Goal: Information Seeking & Learning: Check status

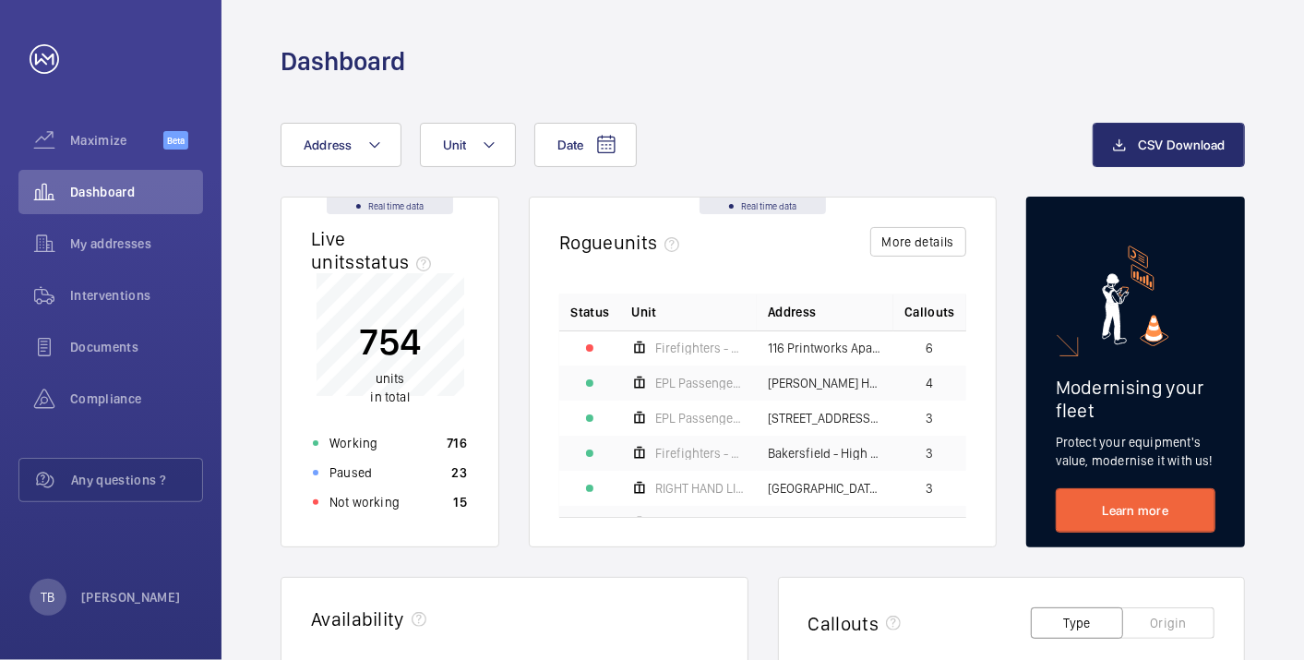
click at [390, 503] on p "Not working" at bounding box center [365, 502] width 70 height 18
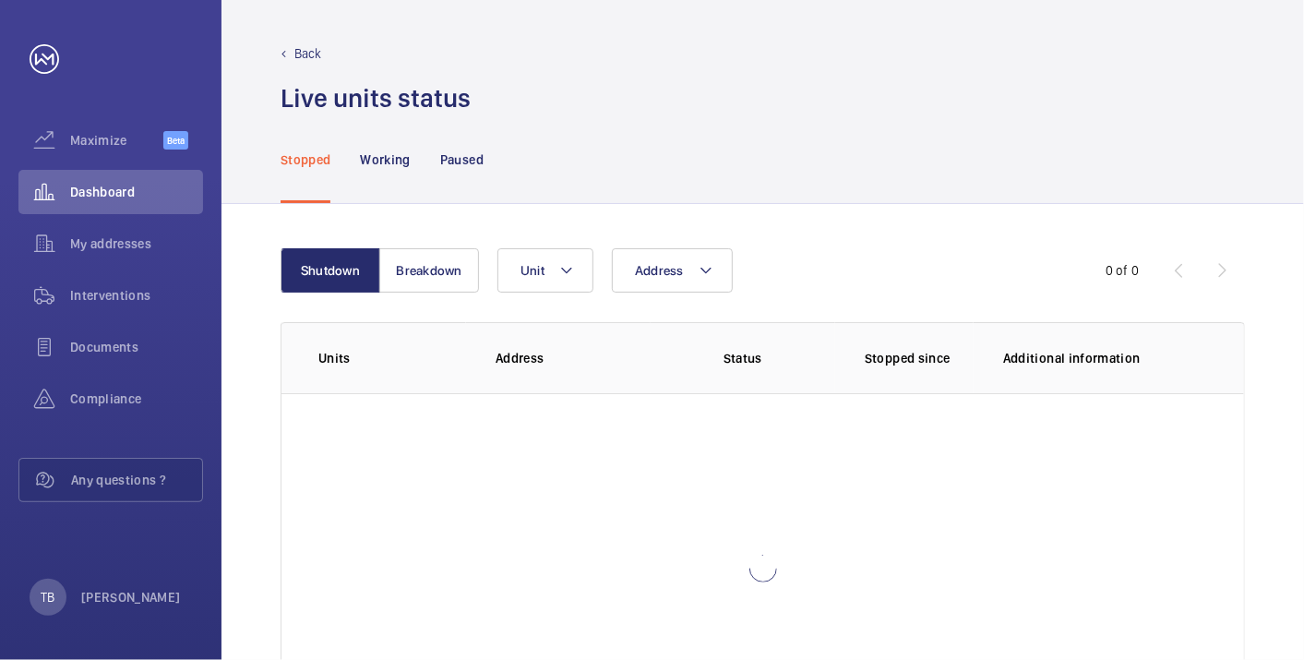
scroll to position [126, 0]
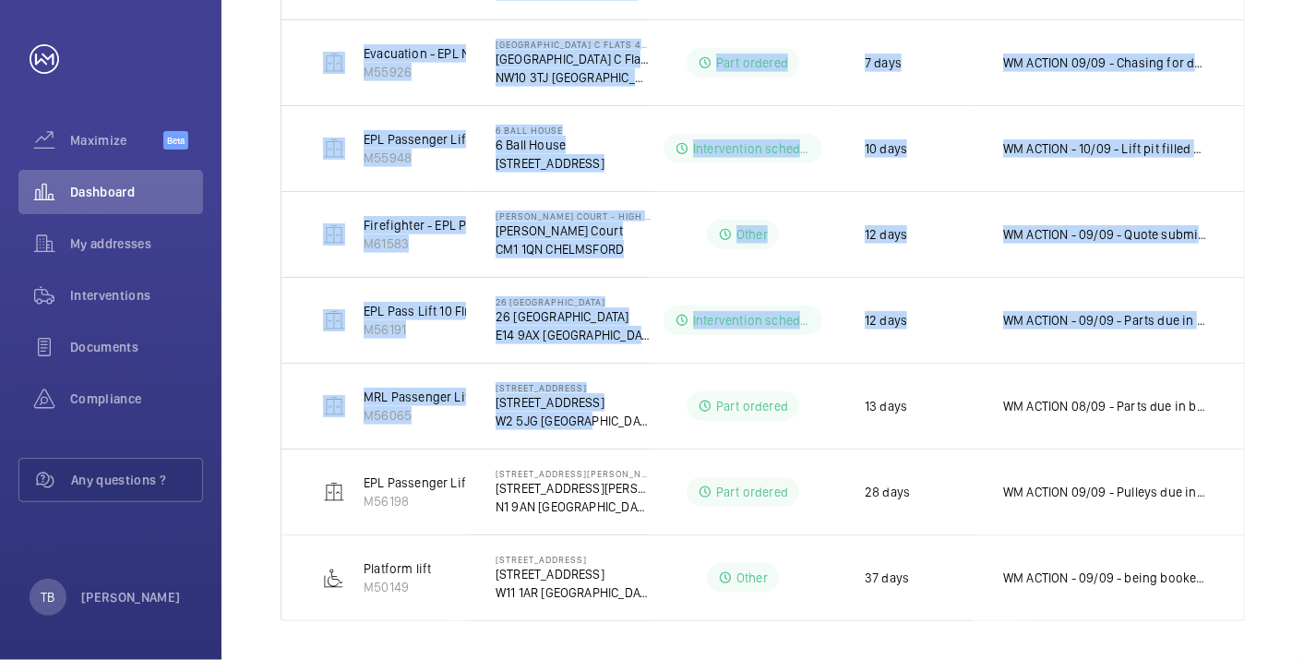
scroll to position [630, 0]
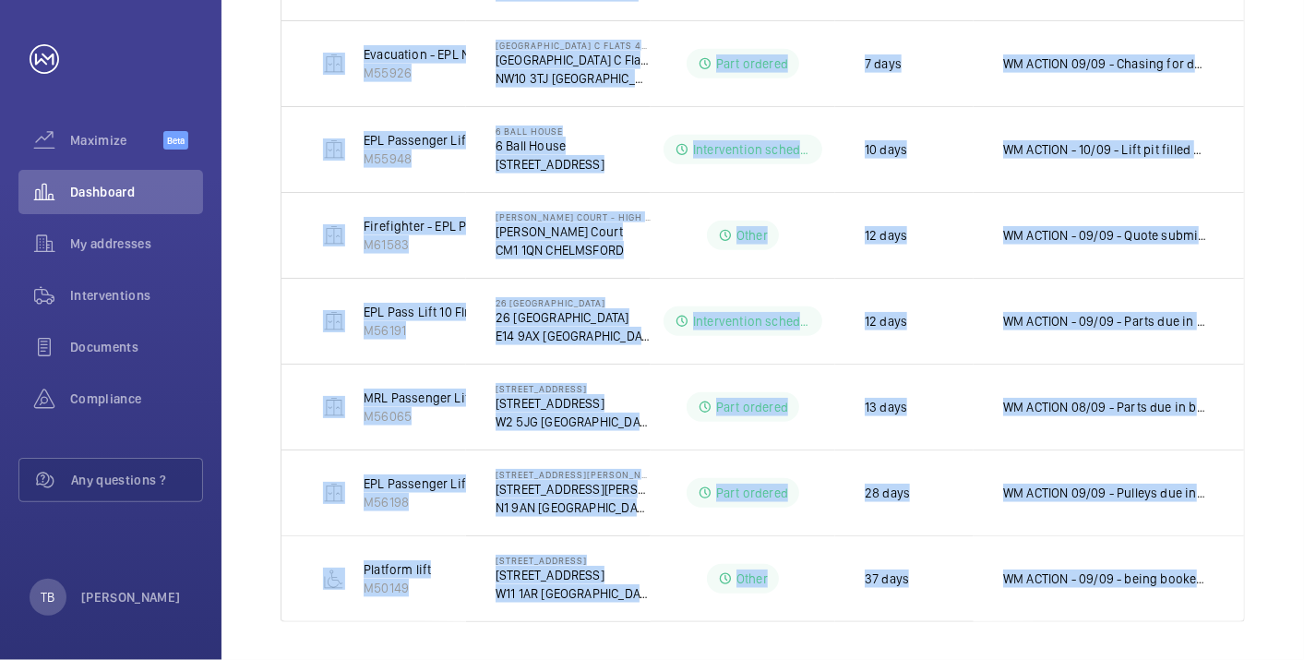
drag, startPoint x: 313, startPoint y: 294, endPoint x: 1253, endPoint y: 647, distance: 1003.7
click at [1253, 647] on div "Shutdown Breakdown Address Unit 1 – 10 of 10 Units Address Status Stopped since…" at bounding box center [763, 120] width 1083 height 1093
copy tbody "Pass Lift [GEOGRAPHIC_DATA] TW3 4FN HOUNSLOW No status 19 h No comment Firefigh…"
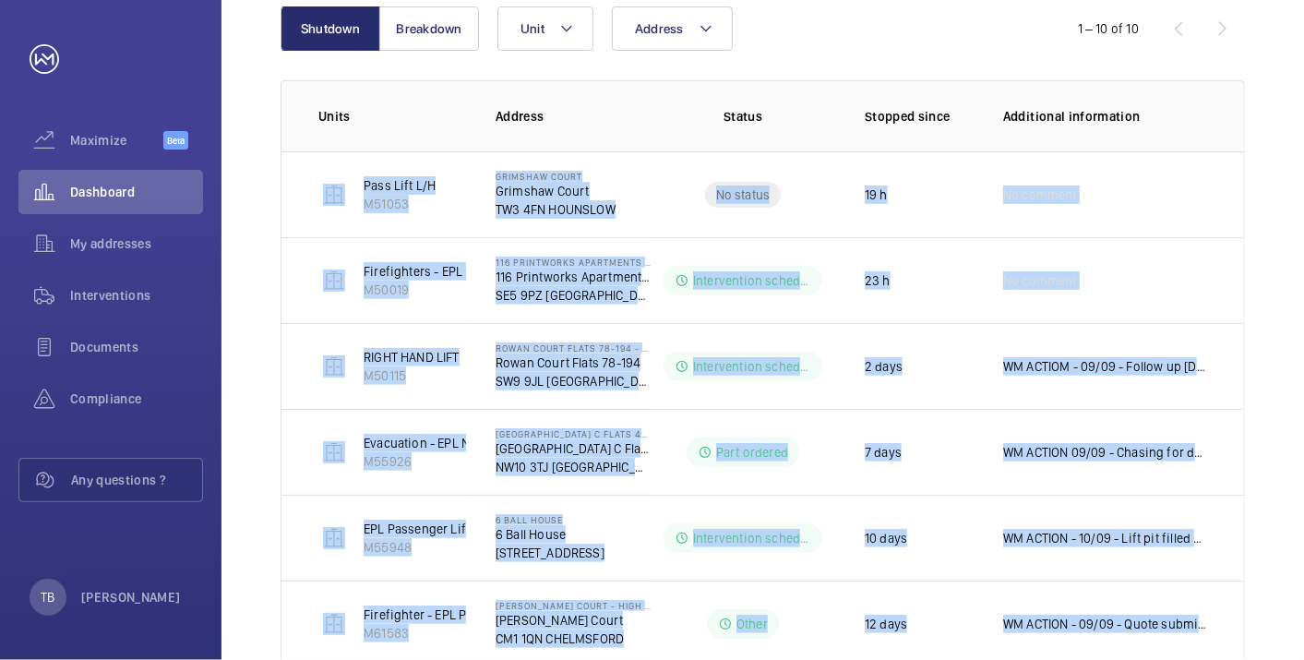
scroll to position [0, 0]
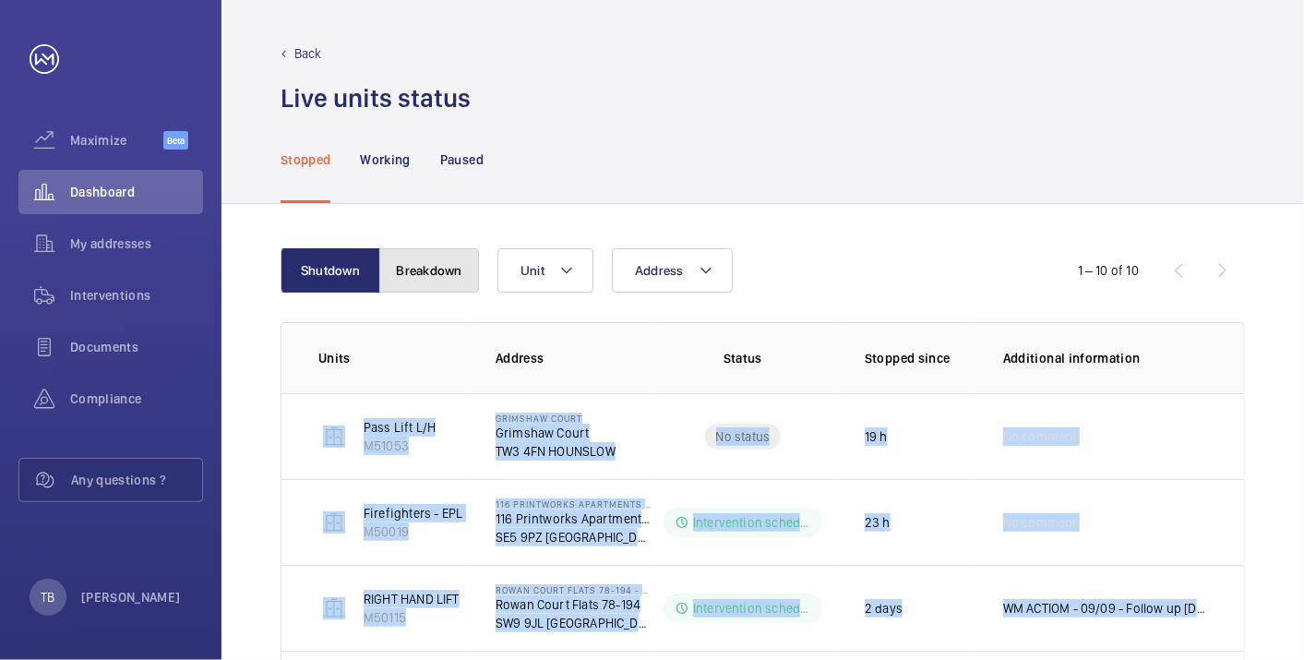
click at [424, 286] on button "Breakdown" at bounding box center [429, 270] width 100 height 44
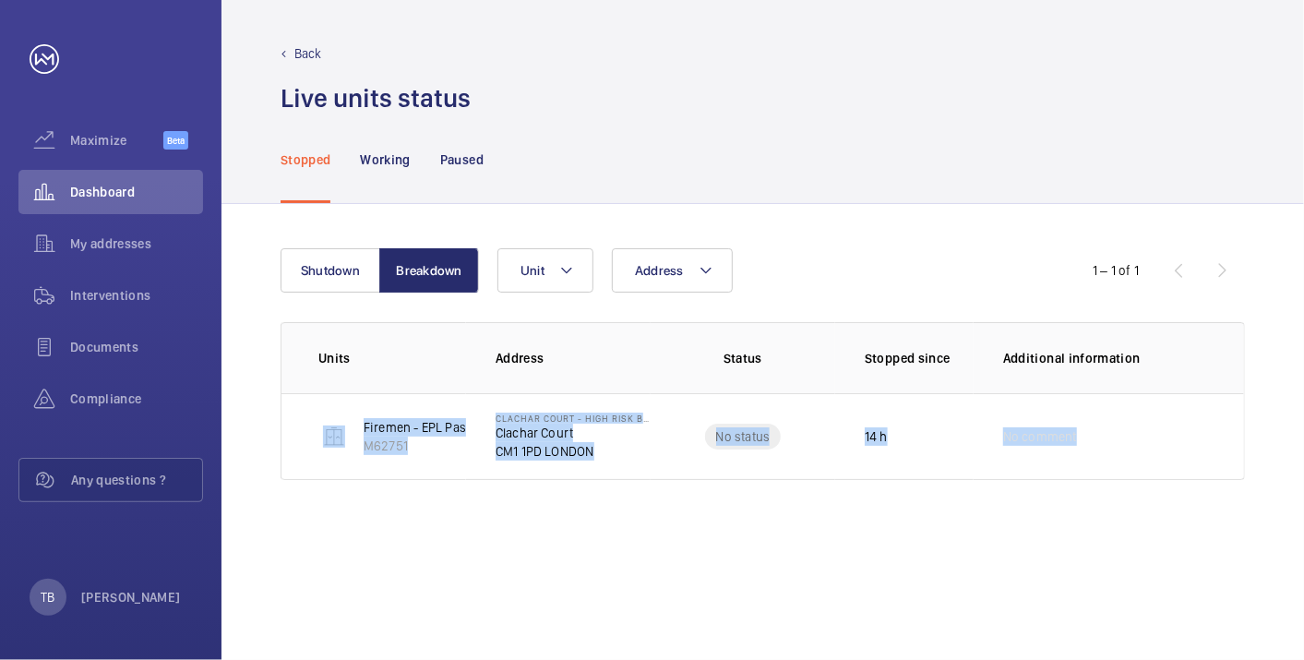
drag, startPoint x: 318, startPoint y: 411, endPoint x: 1199, endPoint y: 490, distance: 885.1
click at [1199, 490] on div "Shutdown Breakdown Address Unit 1 – 1 of 1 Units Address Status Stopped since A…" at bounding box center [763, 432] width 1083 height 456
copy tr "Firemen - EPL Passenger Lift B771340 M62751 Clachar Court - High Risk Building …"
click at [777, 604] on div "Shutdown Breakdown Address Unit 1 – 1 of 1 Units Address Status Stopped since A…" at bounding box center [763, 432] width 1083 height 456
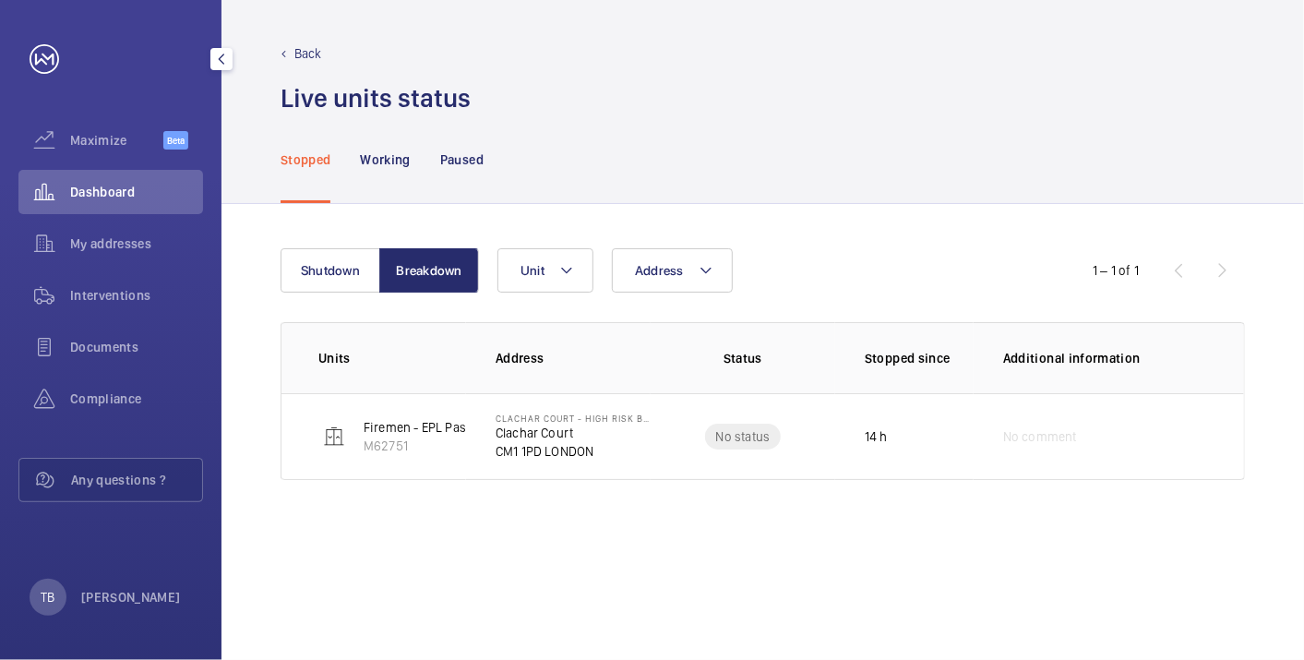
click at [145, 193] on span "Dashboard" at bounding box center [136, 192] width 133 height 18
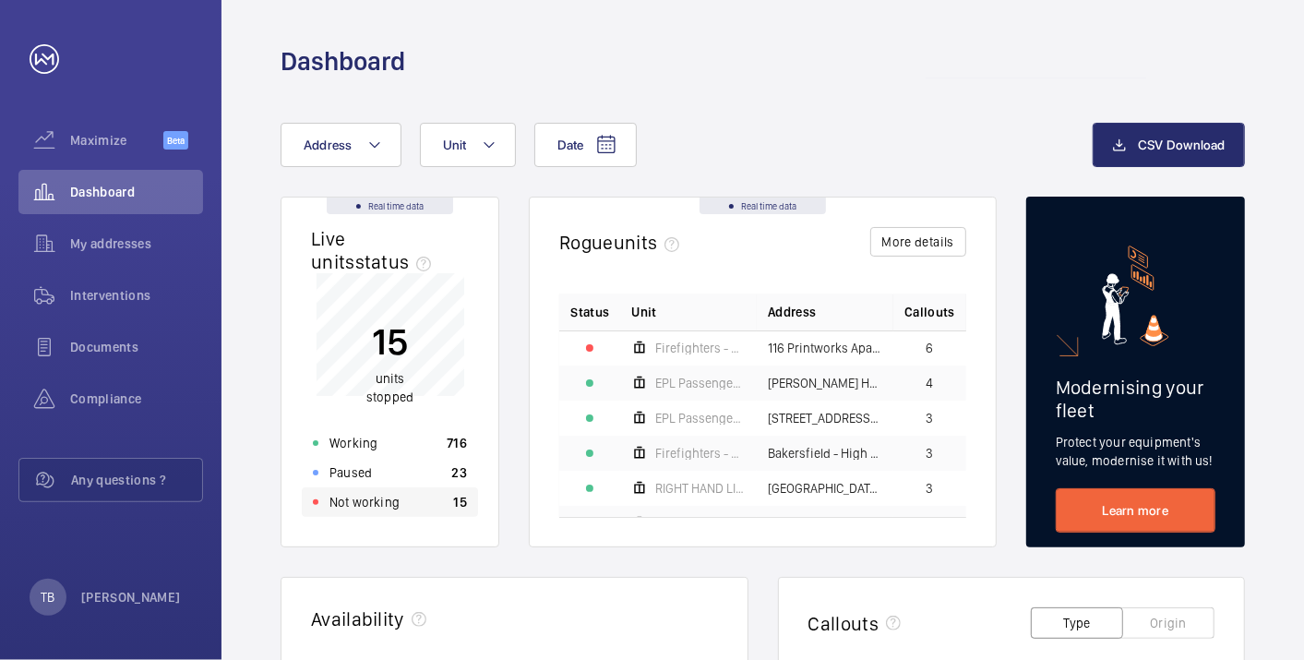
click at [425, 500] on div "Not working 15" at bounding box center [390, 502] width 176 height 30
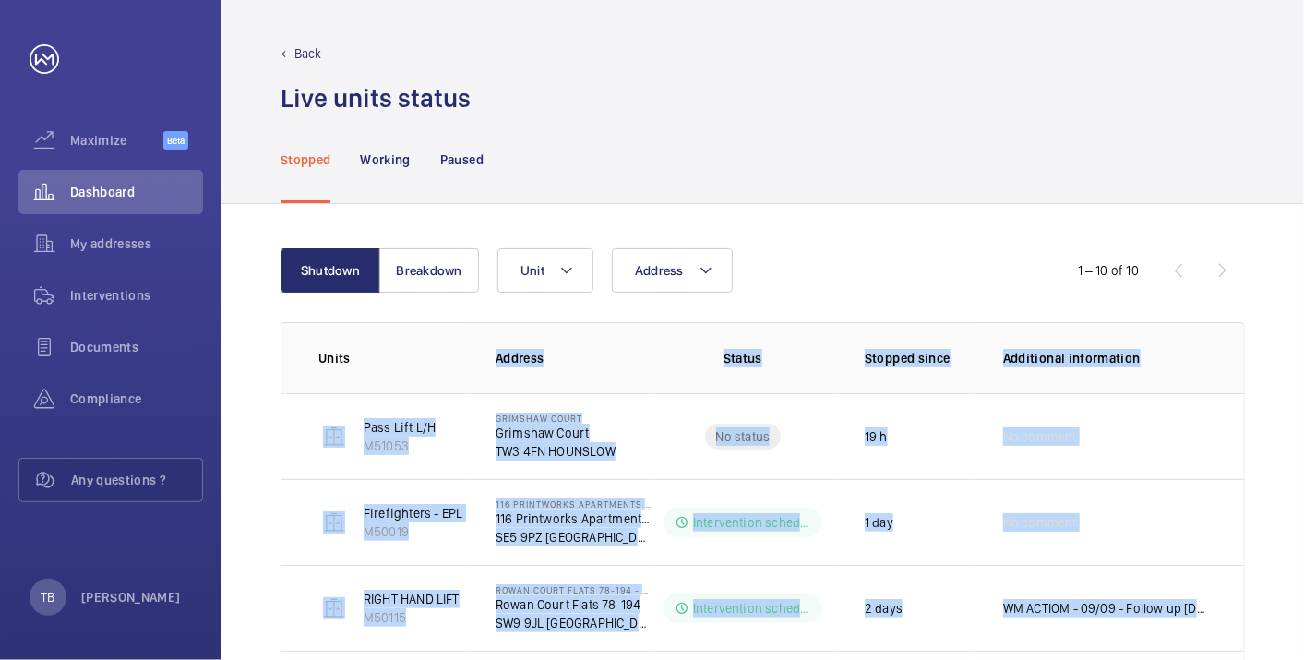
scroll to position [546, 0]
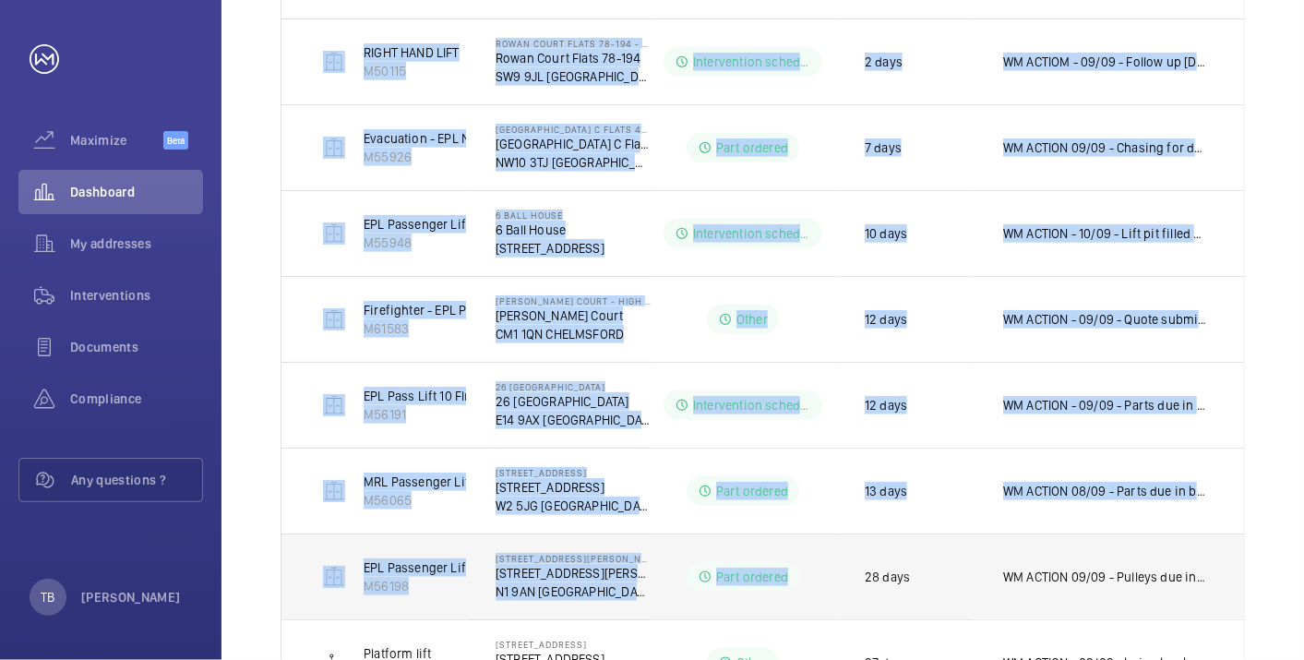
drag, startPoint x: 561, startPoint y: 335, endPoint x: 812, endPoint y: 561, distance: 337.9
click at [812, 561] on table "Units Address Status Stopped since Additional information Pass [GEOGRAPHIC_DATA…" at bounding box center [763, 241] width 963 height 930
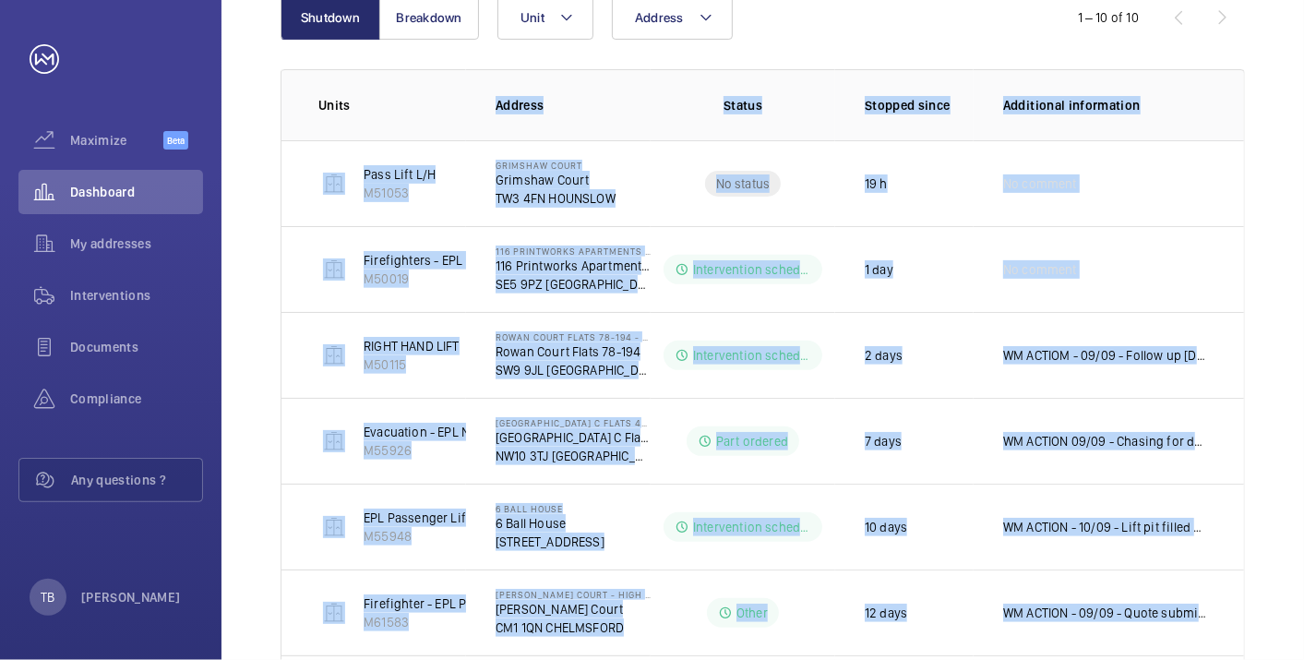
click at [231, 145] on div "Shutdown Breakdown Address Unit 1 – 10 of 10 Units Address Status Stopped since…" at bounding box center [763, 497] width 1083 height 1093
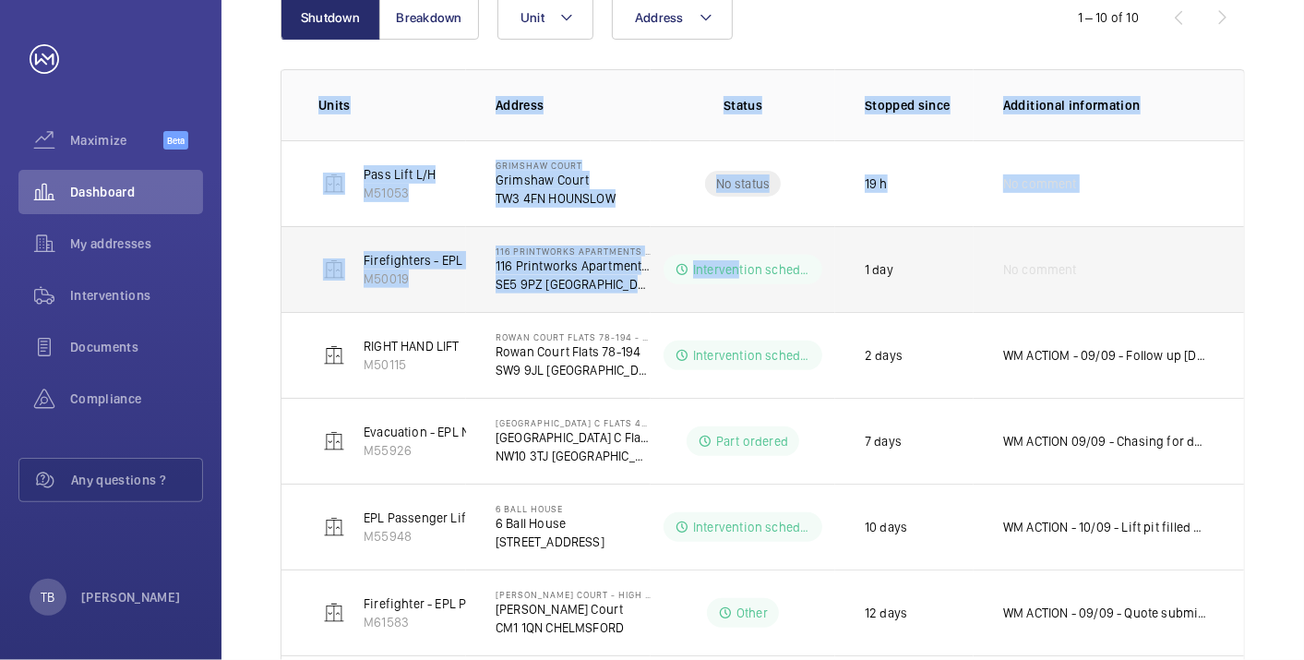
scroll to position [631, 0]
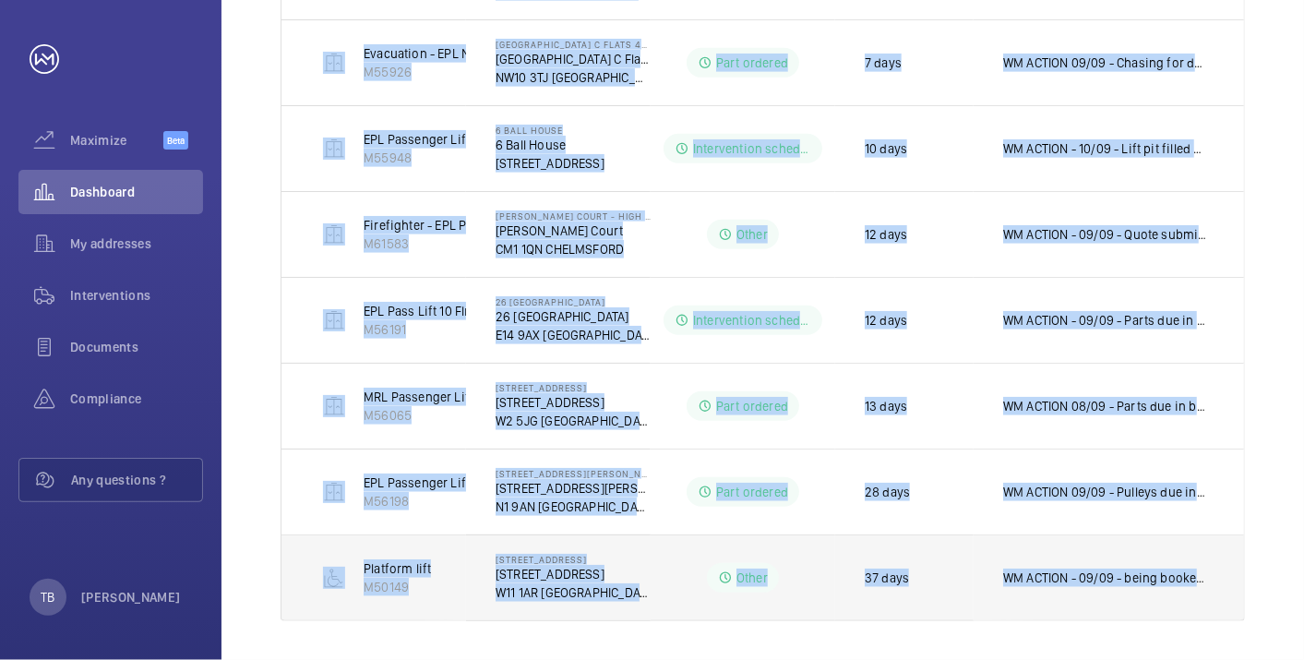
drag, startPoint x: 295, startPoint y: 94, endPoint x: 1197, endPoint y: 596, distance: 1032.3
click at [1197, 596] on table "Units Address Status Stopped since Additional information Pass [GEOGRAPHIC_DATA…" at bounding box center [763, 156] width 963 height 930
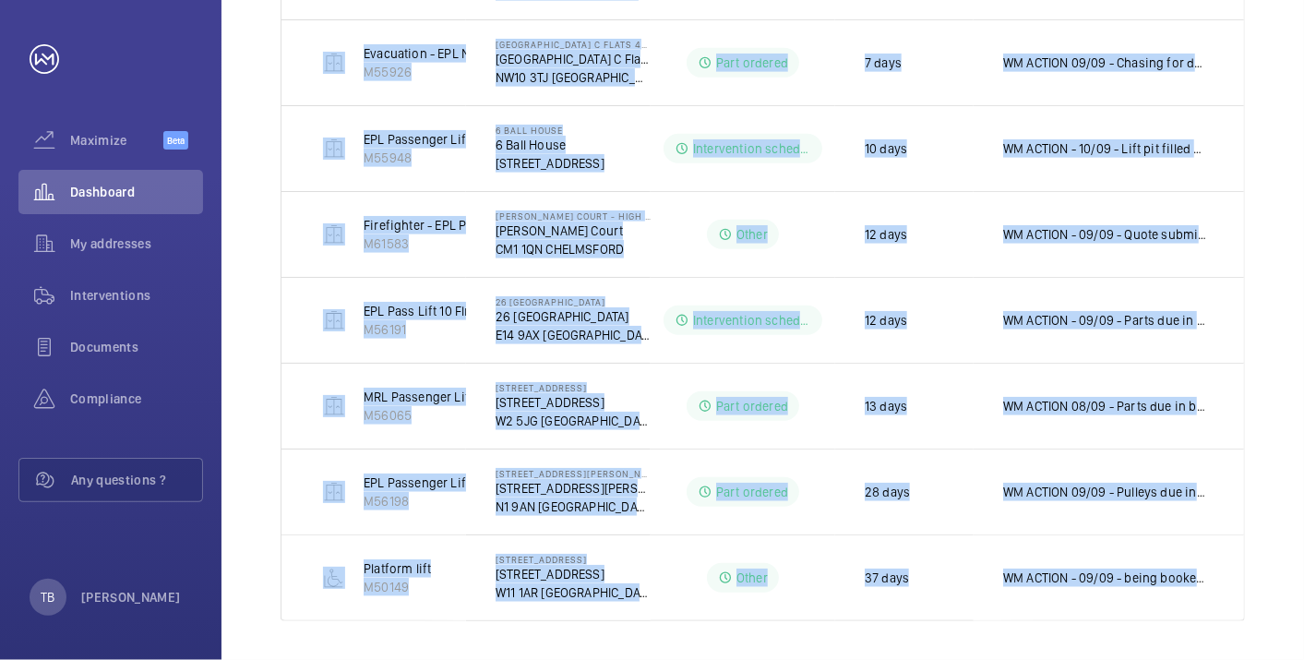
copy table "Units Address Status Stopped since Additional information Pass [GEOGRAPHIC_DATA…"
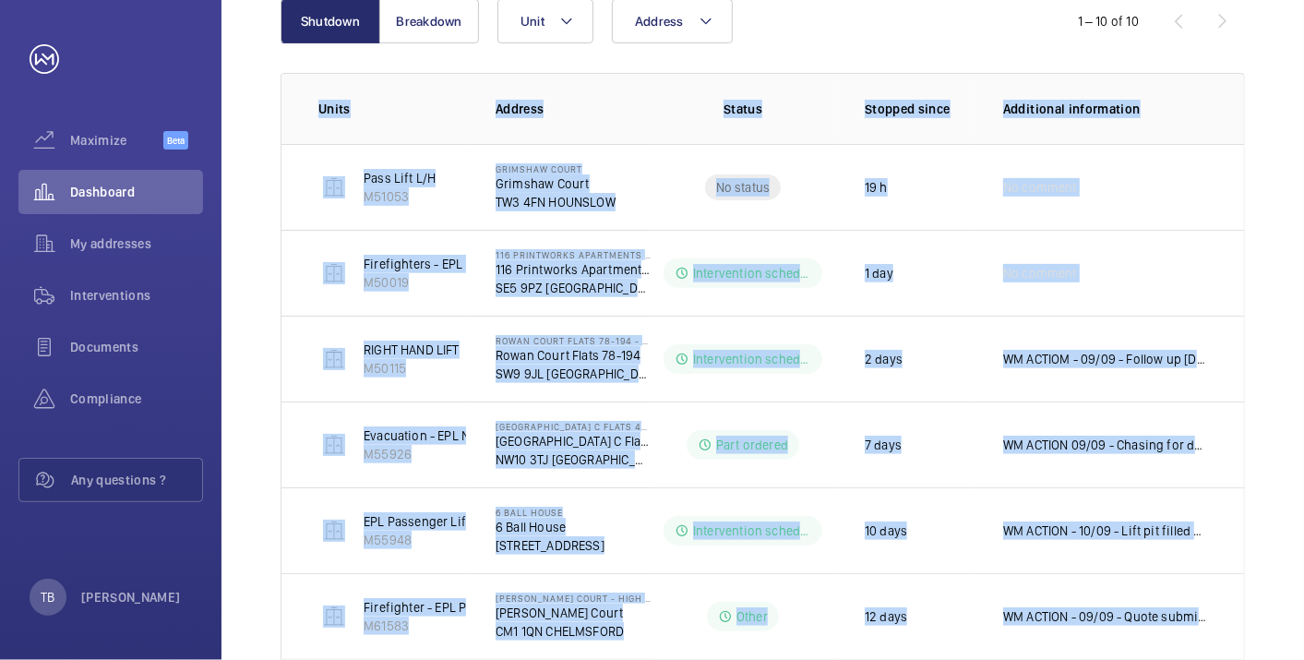
scroll to position [0, 0]
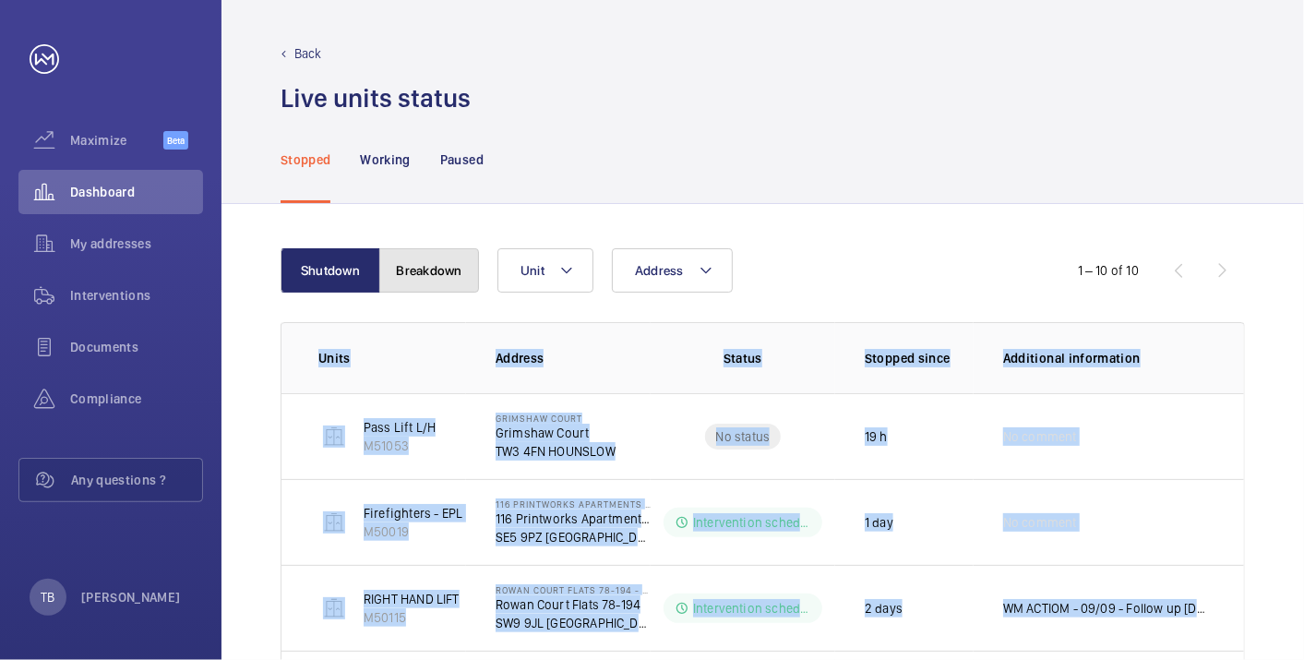
click at [434, 263] on button "Breakdown" at bounding box center [429, 270] width 100 height 44
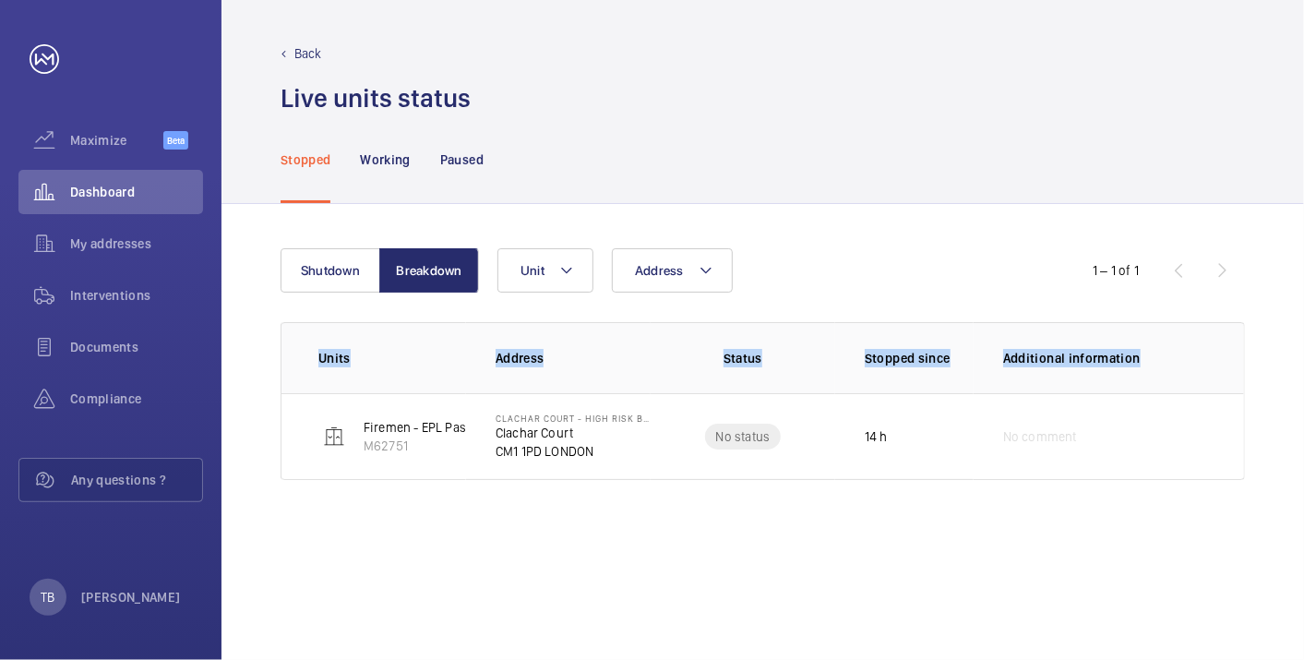
click at [316, 544] on div "Shutdown Breakdown Address Unit 1 – 1 of 1 Units Address Status Stopped since A…" at bounding box center [763, 432] width 1083 height 456
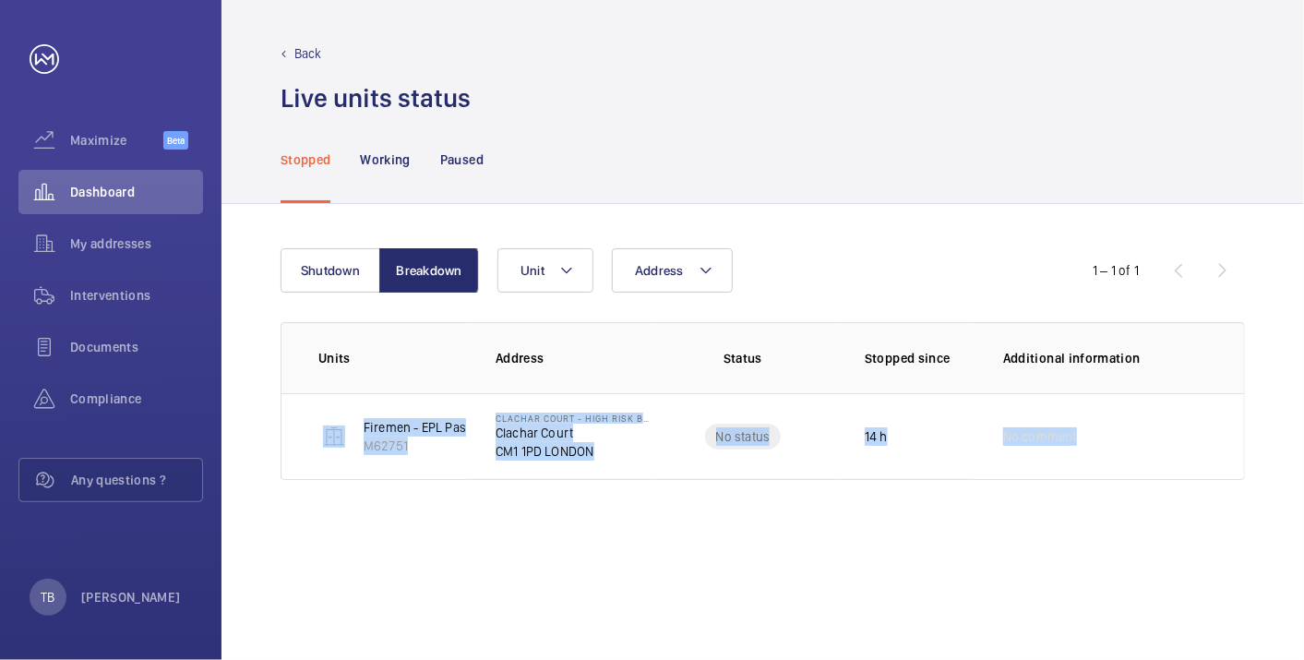
drag, startPoint x: 293, startPoint y: 425, endPoint x: 1255, endPoint y: 481, distance: 964.5
click at [1255, 481] on div "Shutdown Breakdown Address Unit 1 – 1 of 1 Units Address Status Stopped since A…" at bounding box center [763, 432] width 1083 height 456
click at [333, 278] on button "Shutdown" at bounding box center [331, 270] width 100 height 44
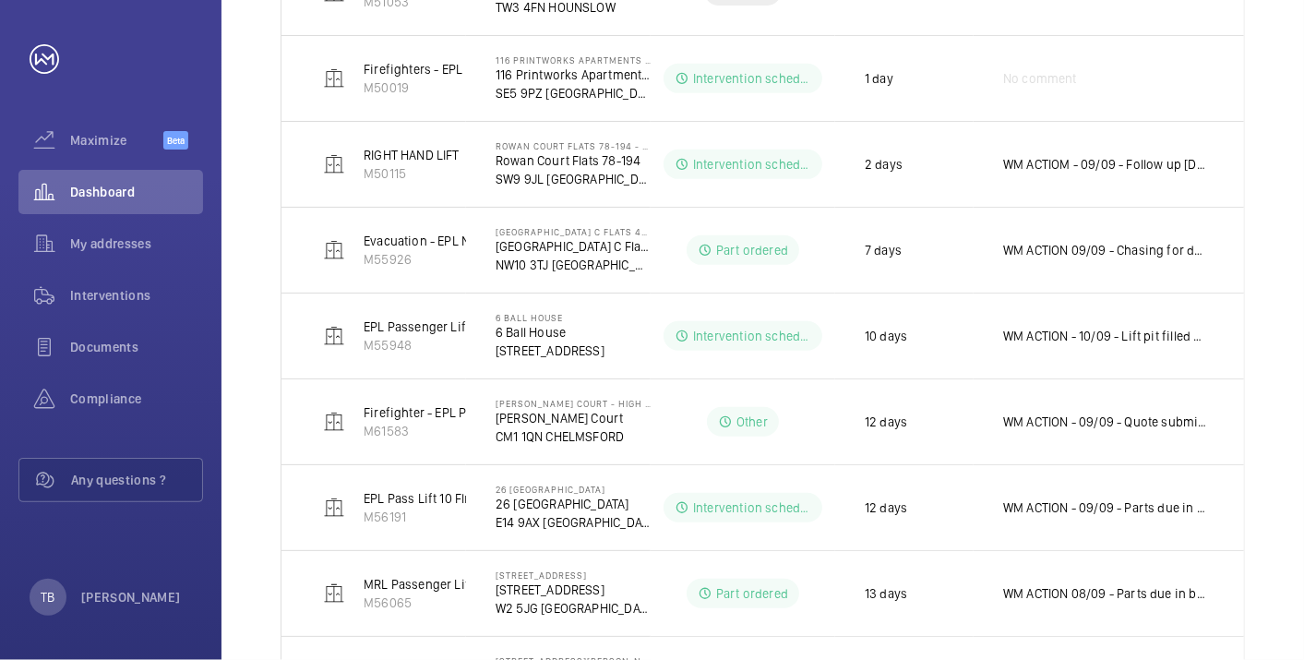
scroll to position [443, 0]
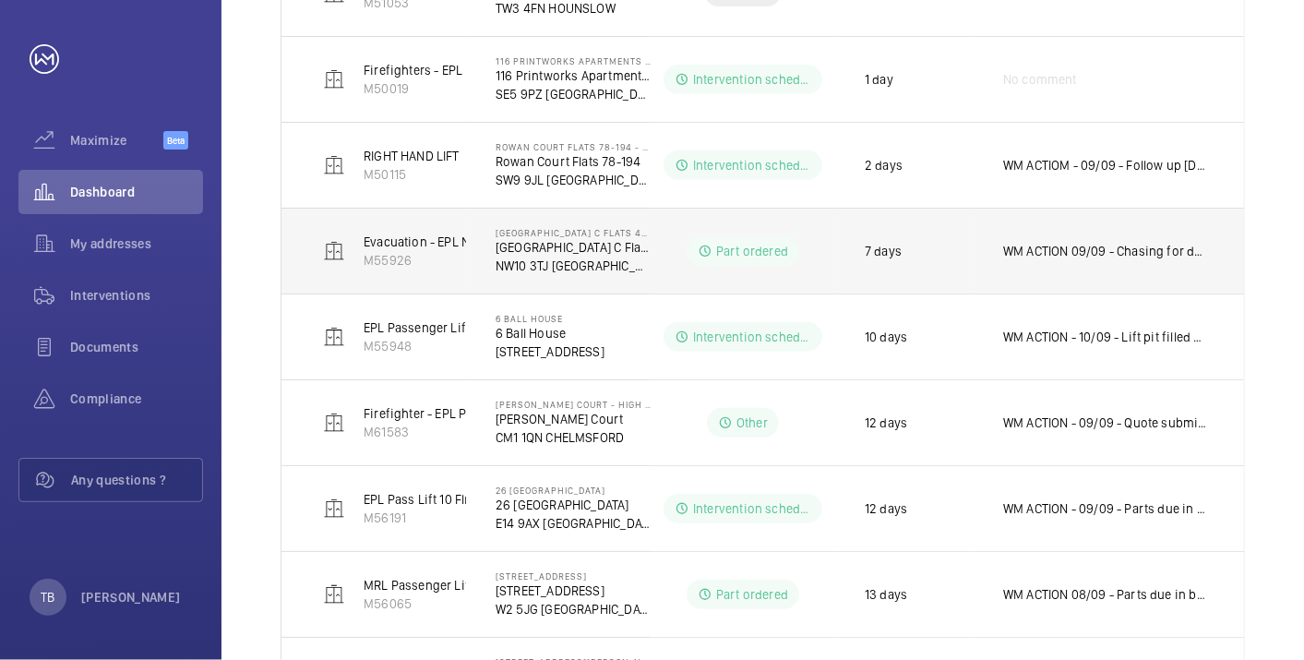
click at [1077, 251] on p "WM ACTION 09/09 - Chasing for delivery [DATE] - Confirming eta for delivery thi…" at bounding box center [1105, 251] width 204 height 18
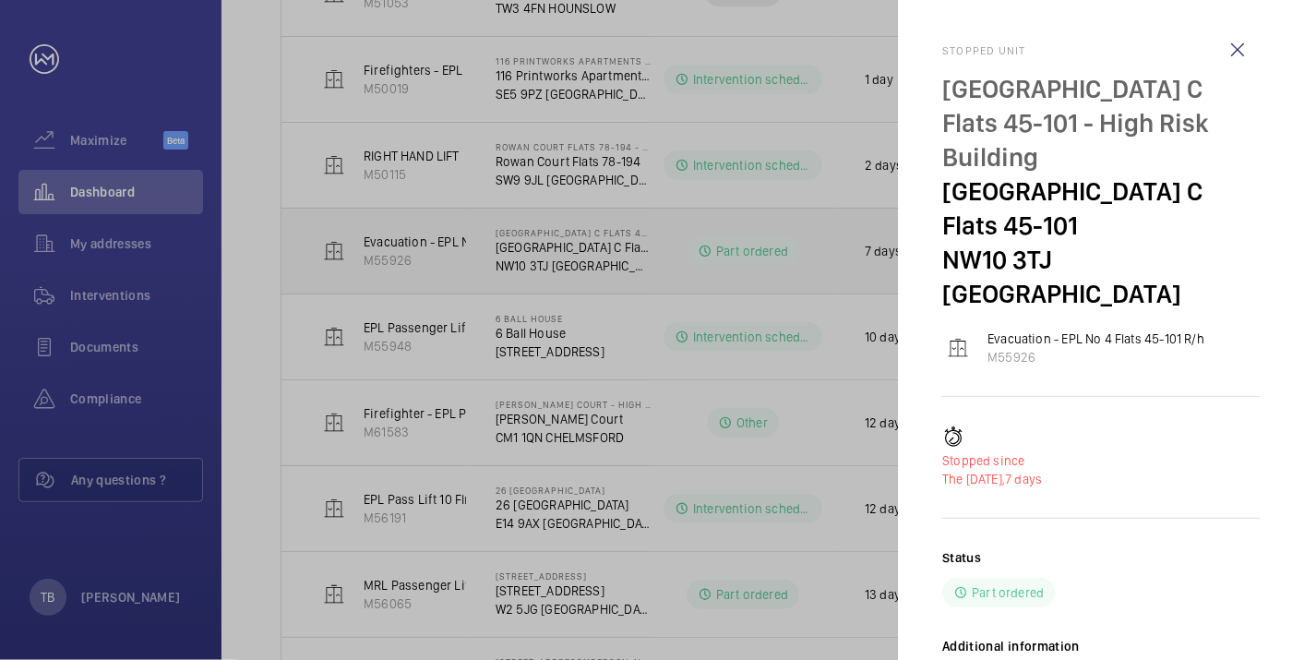
scroll to position [137, 0]
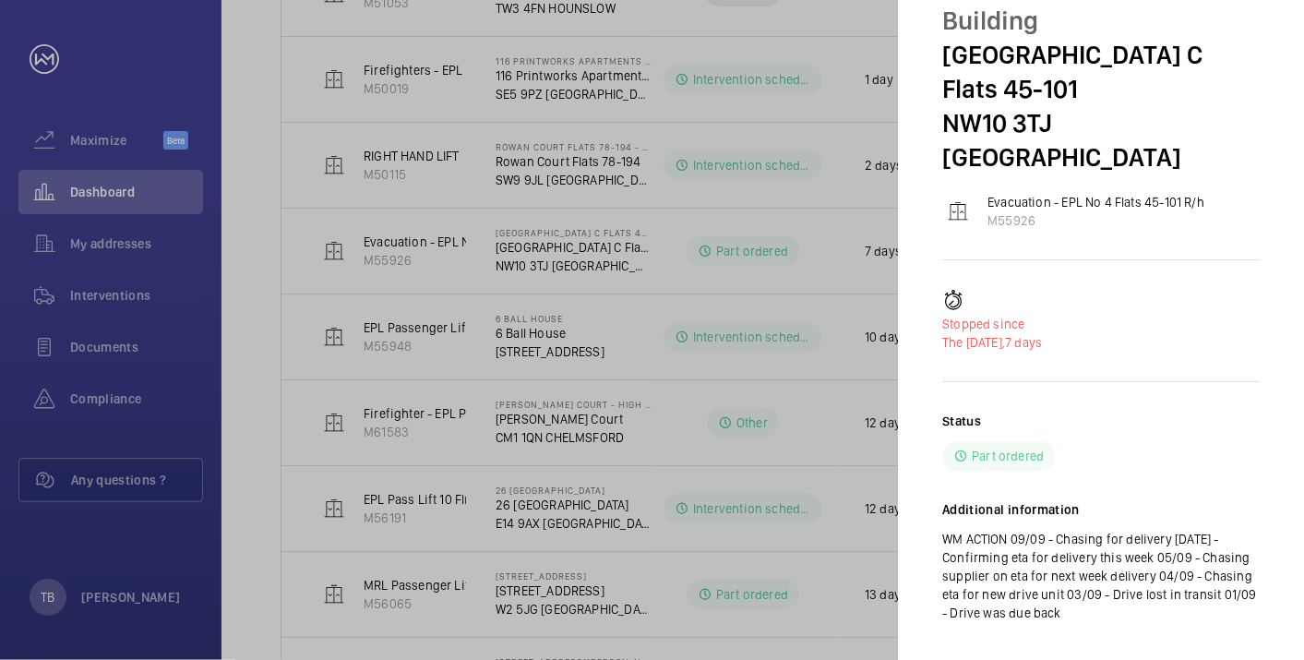
click at [170, 199] on div at bounding box center [652, 330] width 1304 height 660
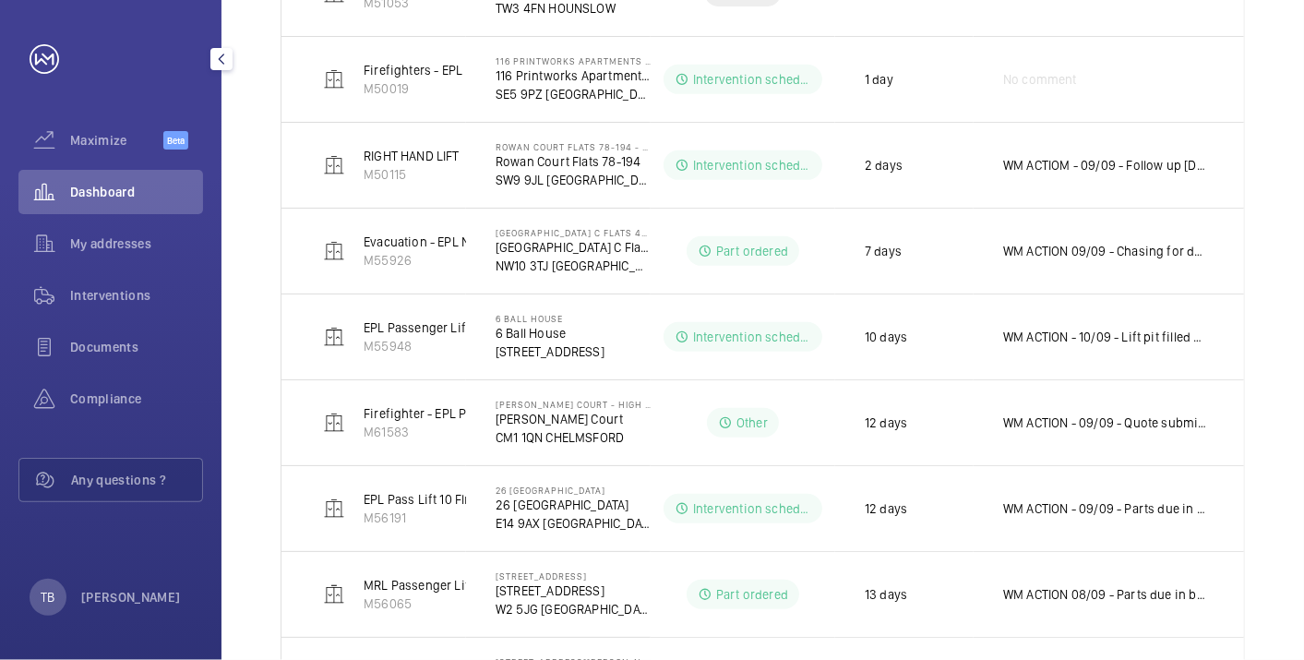
click at [118, 191] on span "Dashboard" at bounding box center [136, 192] width 133 height 18
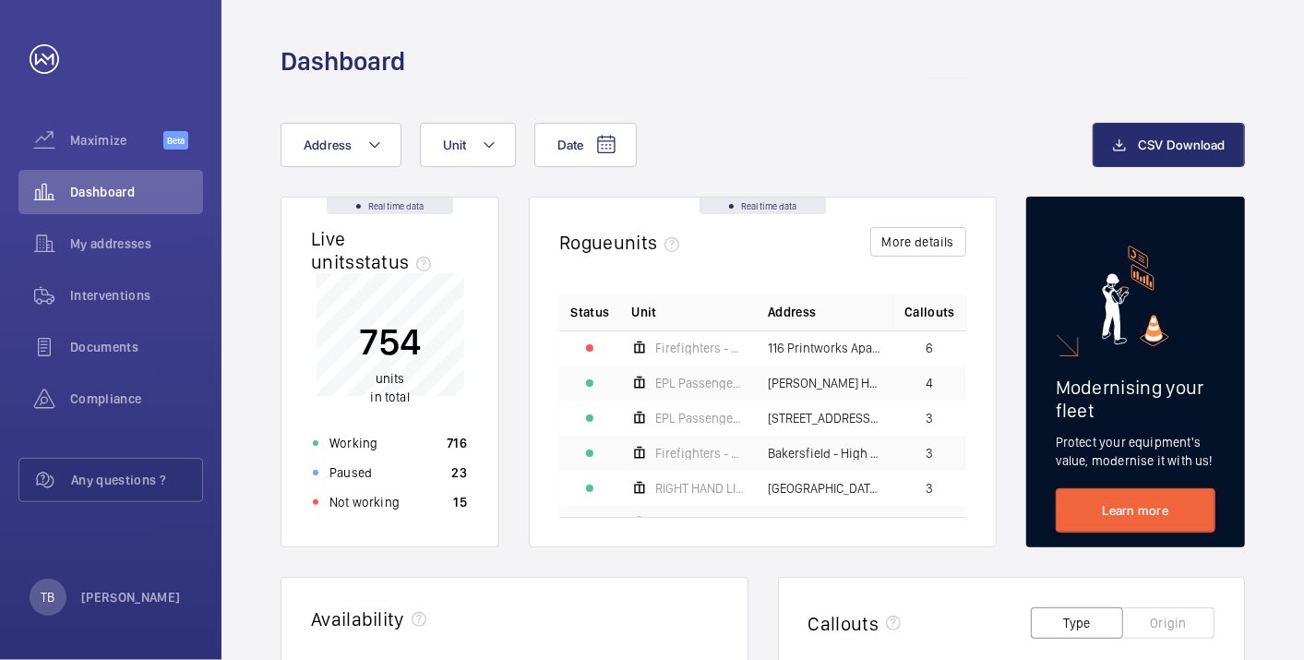
click at [817, 123] on div "Date Address Unit" at bounding box center [687, 145] width 812 height 44
click at [346, 133] on button "Address" at bounding box center [341, 145] width 121 height 44
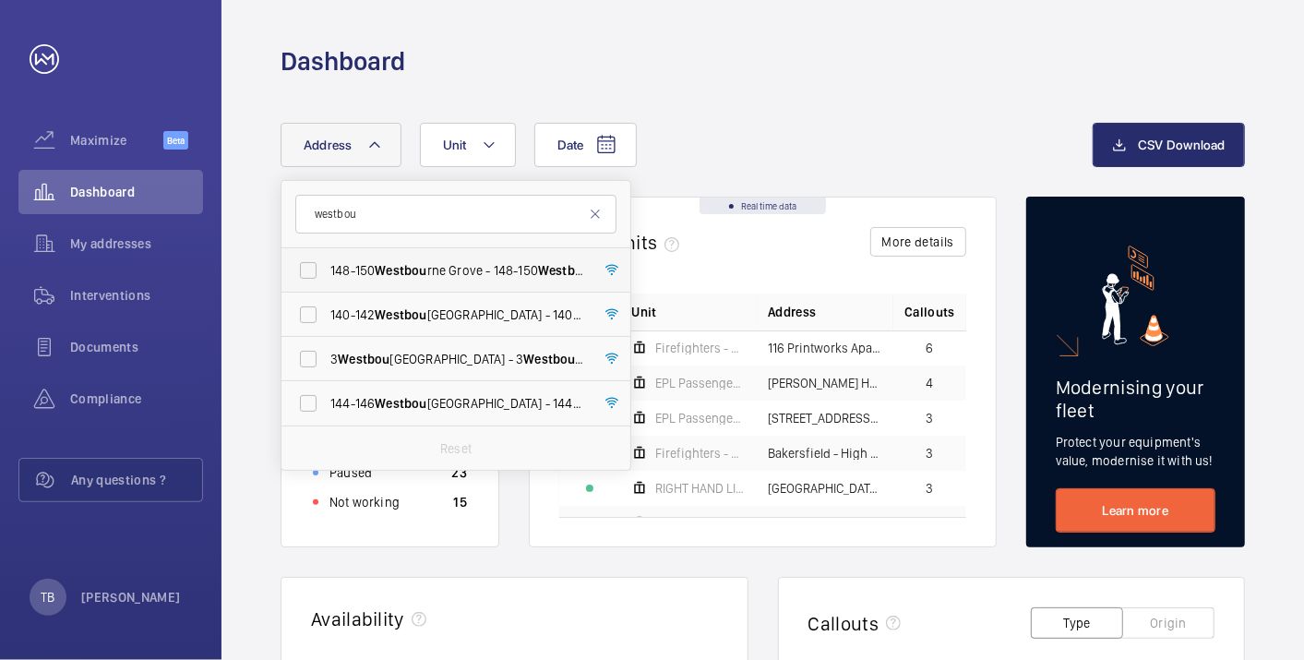
type input "westbou"
click at [373, 274] on span "[STREET_ADDRESS]" at bounding box center [457, 270] width 254 height 18
click at [327, 274] on input "[STREET_ADDRESS]" at bounding box center [308, 270] width 37 height 37
checkbox input "true"
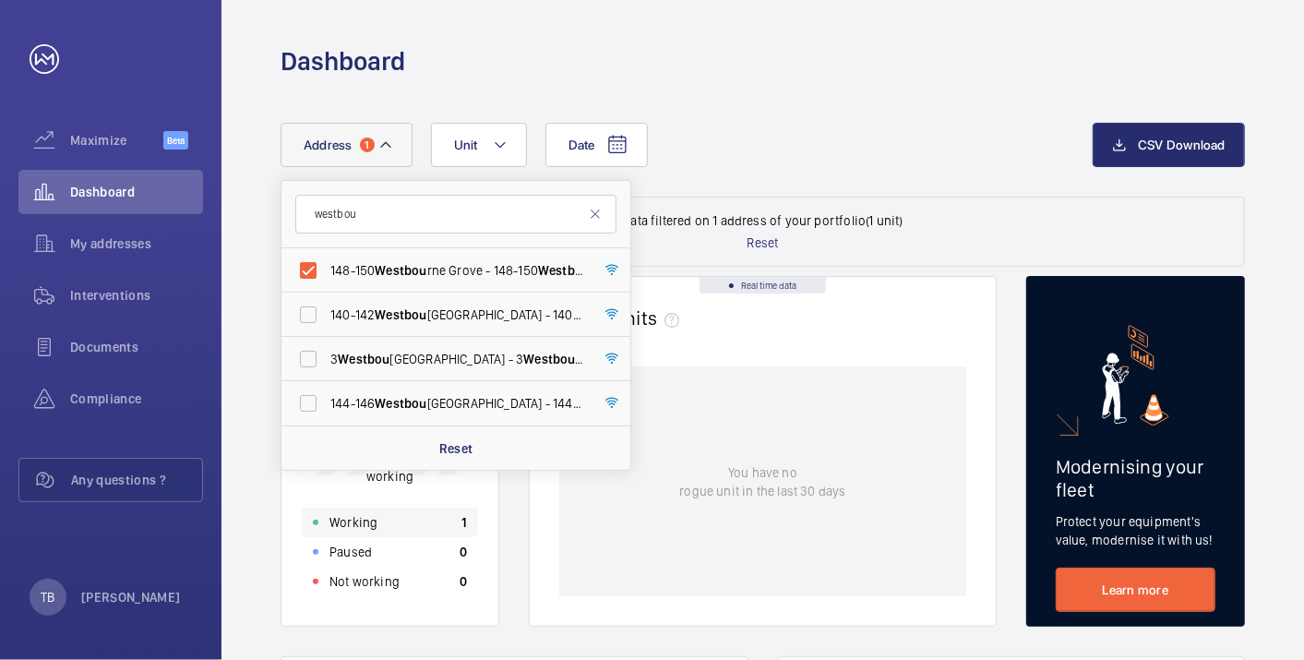
click at [394, 516] on div "Working 1" at bounding box center [390, 523] width 176 height 30
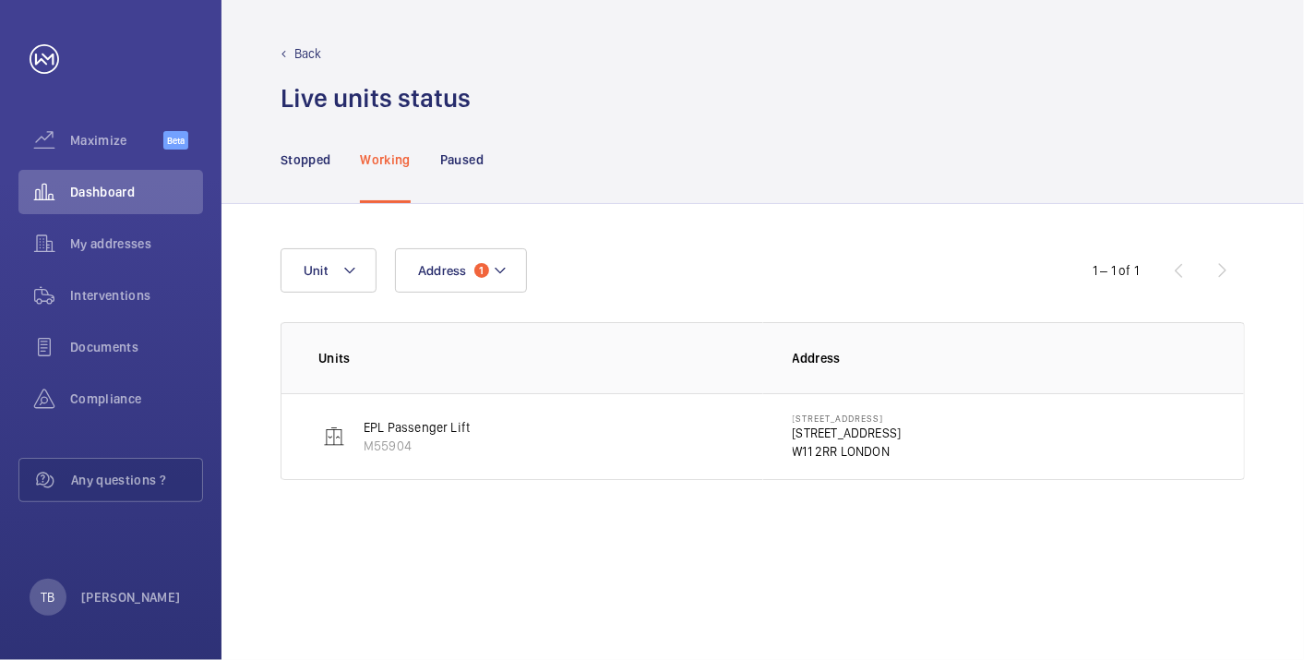
click at [830, 437] on p "[STREET_ADDRESS]" at bounding box center [847, 433] width 109 height 18
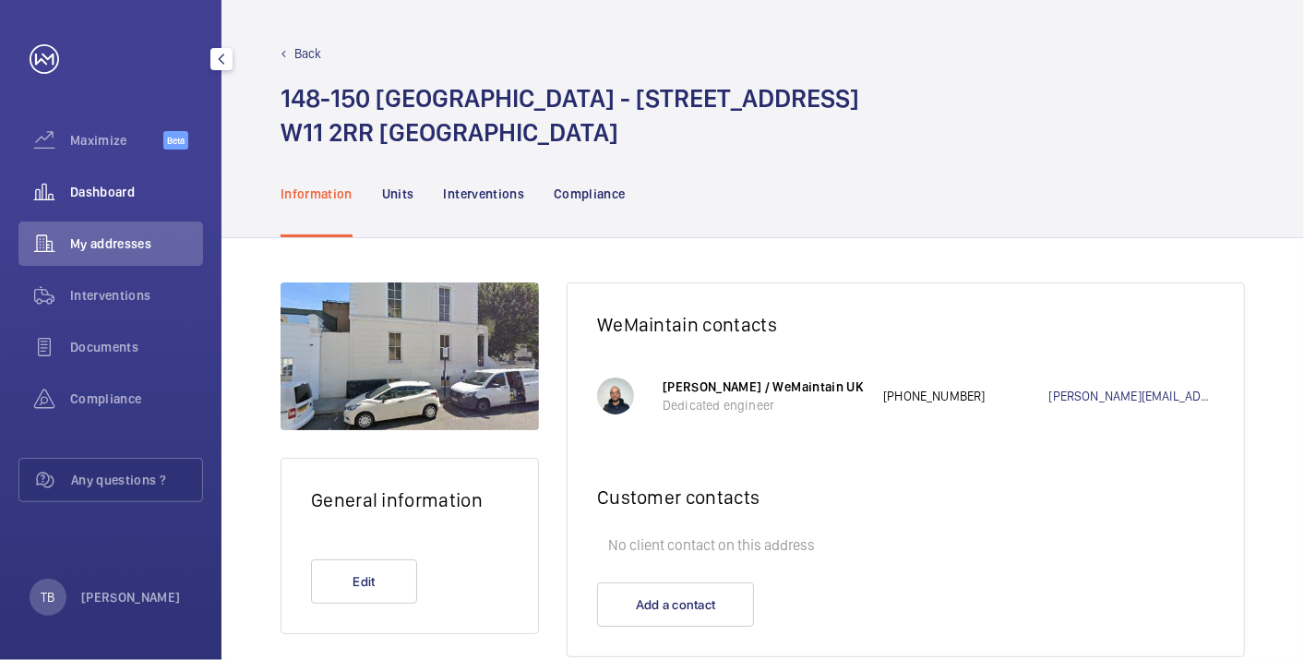
click at [131, 195] on span "Dashboard" at bounding box center [136, 192] width 133 height 18
